Goal: Complete application form: Complete application form

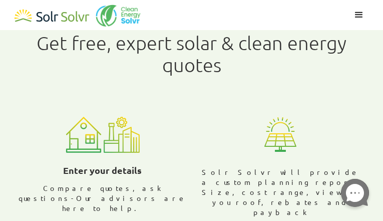
radio input "true"
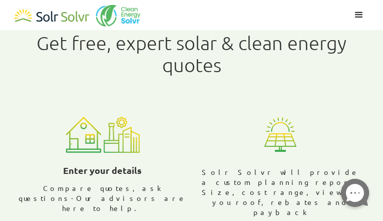
radio input "true"
radio input "false"
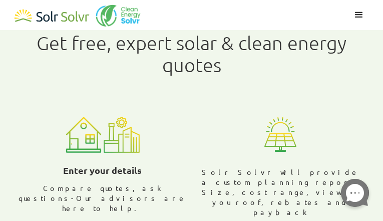
radio input "false"
type input "tbvpwVOO"
type input "shmOTPmahQhpevK"
radio input "true"
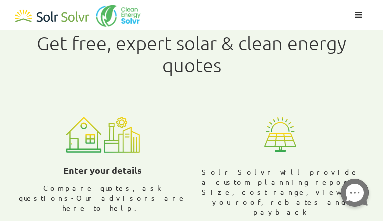
radio input "false"
type input "[EMAIL_ADDRESS][DOMAIN_NAME]"
type input "SwxLZeIUBuh"
type input "XNMddpaYjn"
type input "3807921719"
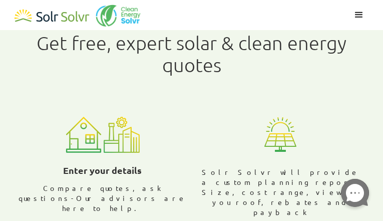
checkbox input "true"
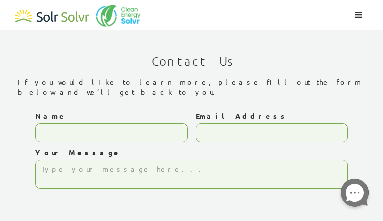
type input "abQIsVaAD"
type input "[EMAIL_ADDRESS][DOMAIN_NAME]"
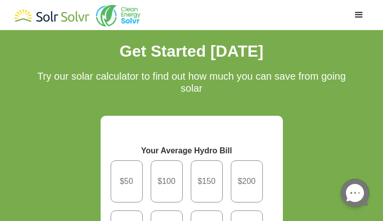
radio input "true"
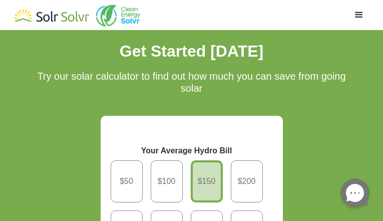
radio input "true"
radio input "false"
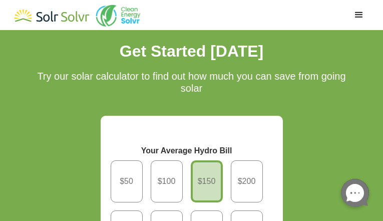
radio input "true"
type input "vFsWEJQULkMt"
type input "mqoVPJPiqbrAM"
type input "[EMAIL_ADDRESS][DOMAIN_NAME]"
radio input "true"
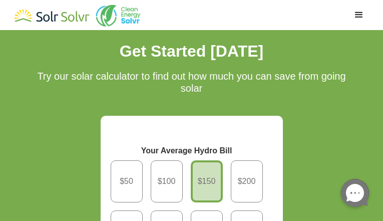
radio input "true"
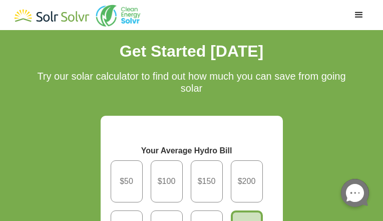
type input "NEDxOPMSgbCRrWw"
radio input "false"
type input "YkDbWzaklcT"
type input "7787921260"
checkbox input "true"
